Goal: Transaction & Acquisition: Purchase product/service

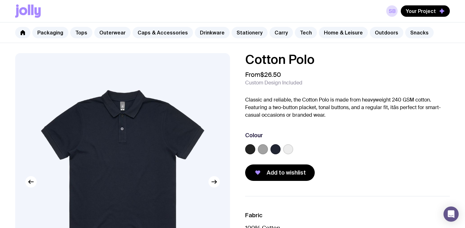
click at [247, 149] on label at bounding box center [250, 149] width 10 height 10
click at [0, 0] on input "radio" at bounding box center [0, 0] width 0 height 0
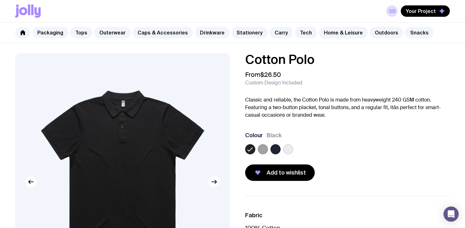
click at [214, 185] on icon "button" at bounding box center [214, 182] width 8 height 8
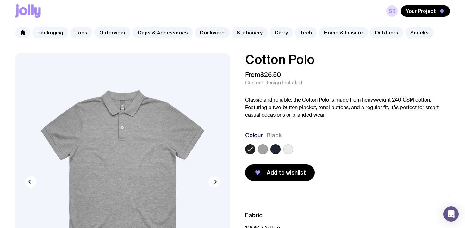
click at [214, 185] on icon "button" at bounding box center [214, 182] width 8 height 8
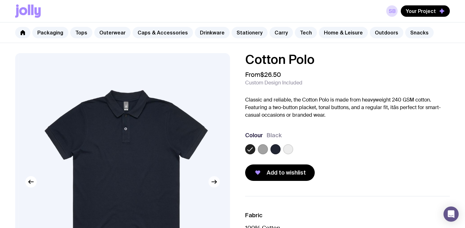
click at [214, 185] on icon "button" at bounding box center [214, 182] width 8 height 8
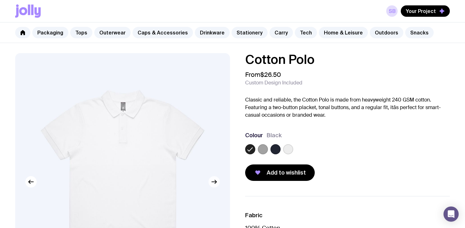
click at [214, 185] on icon "button" at bounding box center [214, 182] width 8 height 8
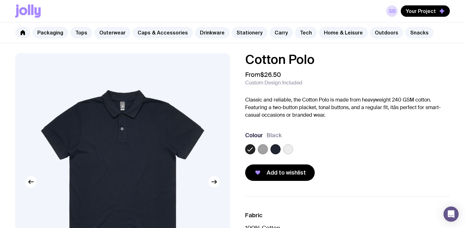
click at [249, 152] on icon at bounding box center [250, 150] width 8 height 8
click at [0, 0] on input "radio" at bounding box center [0, 0] width 0 height 0
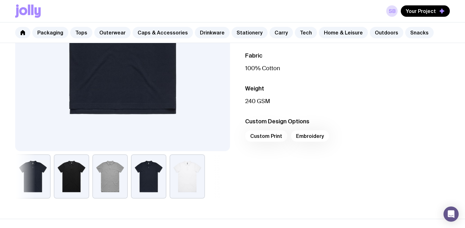
scroll to position [186, 0]
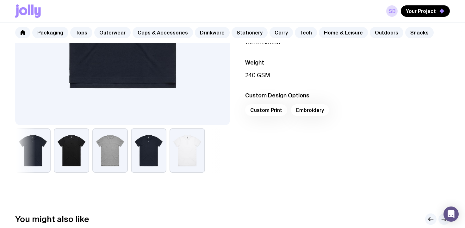
click at [312, 112] on div "Custom Print Embroidery" at bounding box center [347, 111] width 205 height 15
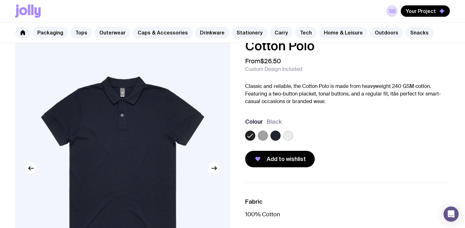
scroll to position [0, 0]
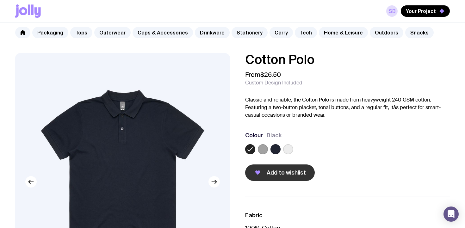
click at [292, 176] on span "Add to wishlist" at bounding box center [286, 173] width 39 height 8
